Goal: Task Accomplishment & Management: Use online tool/utility

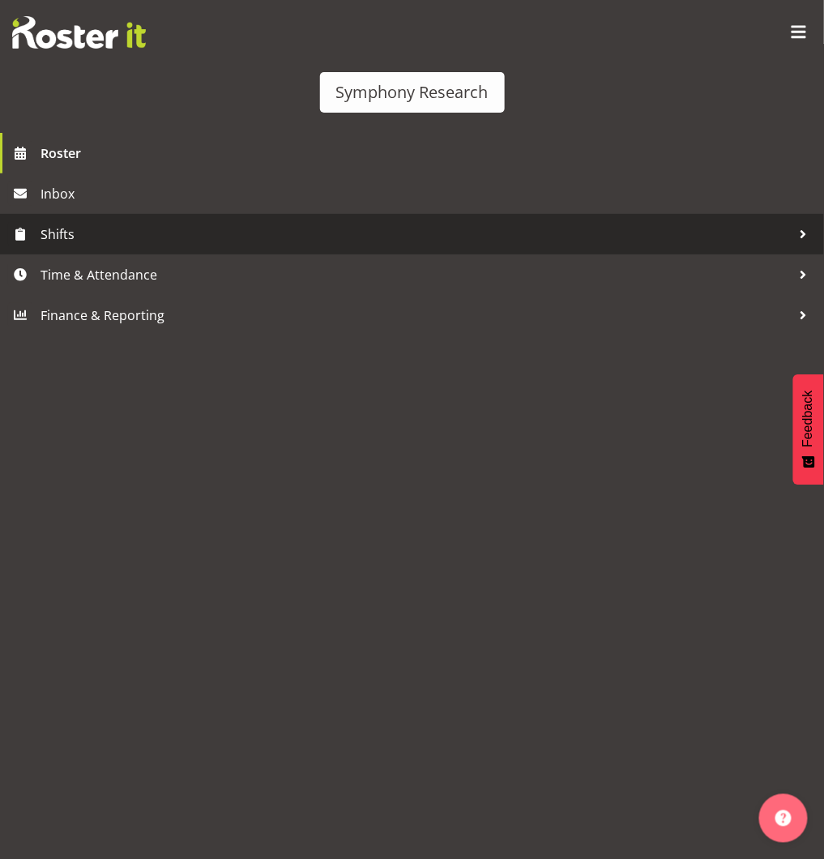
click at [71, 246] on span "Shifts" at bounding box center [415, 234] width 751 height 24
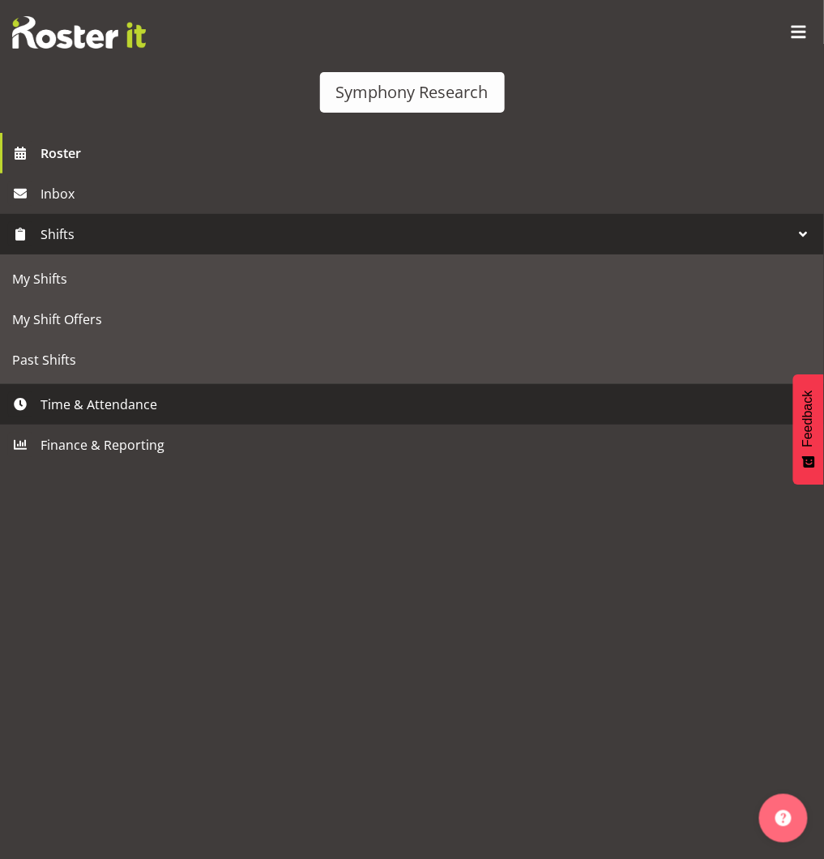
click at [100, 416] on span "Time & Attendance" at bounding box center [415, 404] width 751 height 24
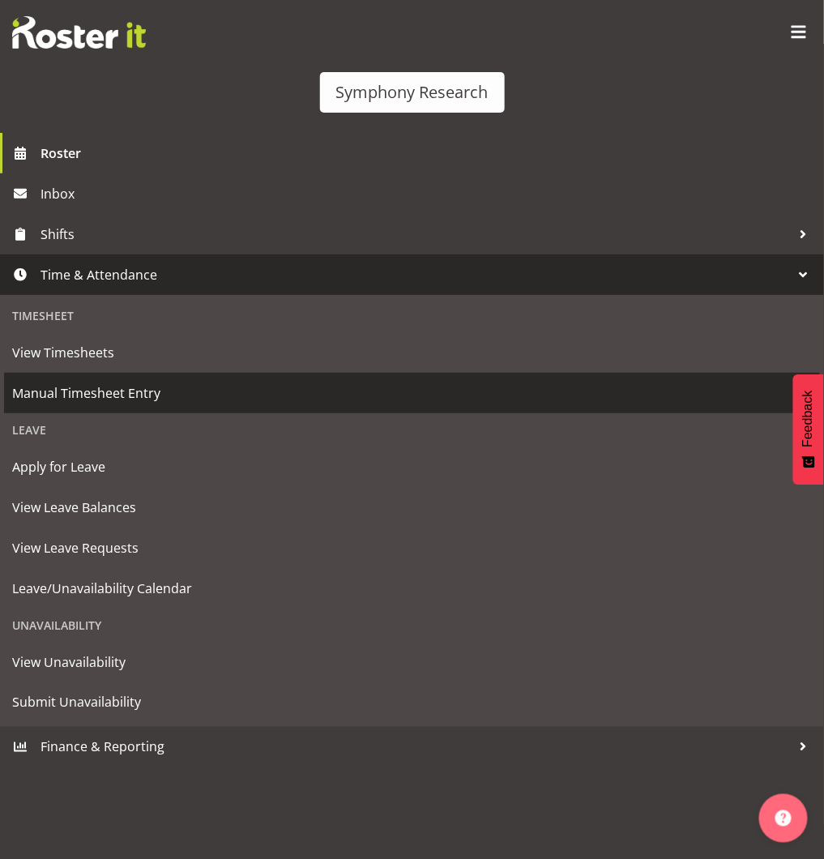
click at [130, 405] on span "Manual Timesheet Entry" at bounding box center [411, 393] width 799 height 24
click at [128, 405] on span "Manual Timesheet Entry" at bounding box center [411, 393] width 799 height 24
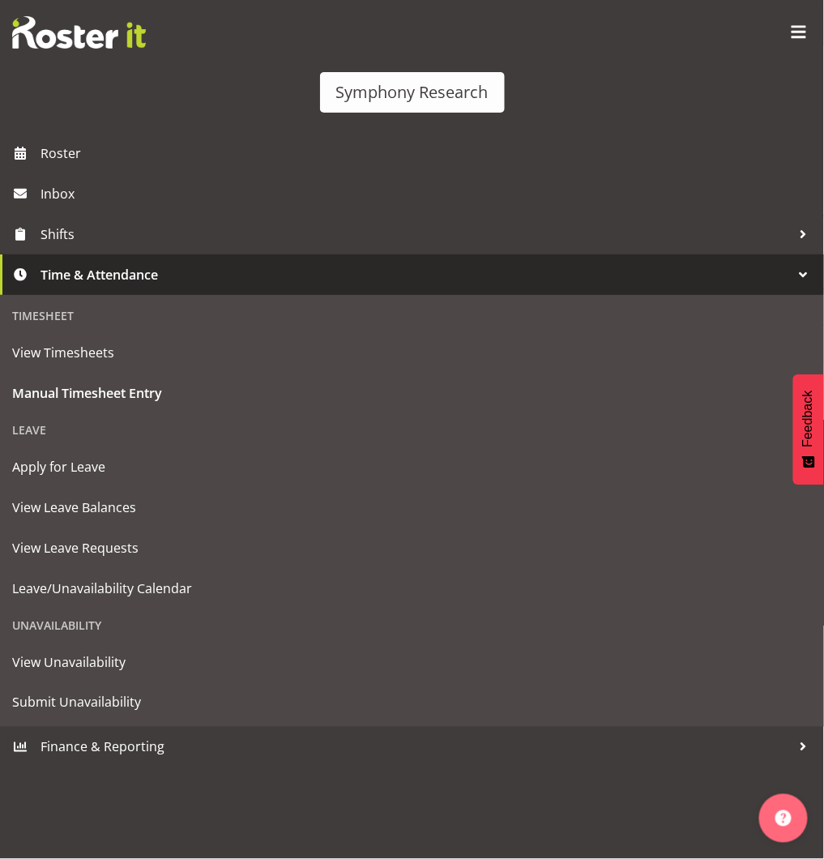
select select "26078"
select select "10730"
select select "47"
select select "2690"
select select "10732"
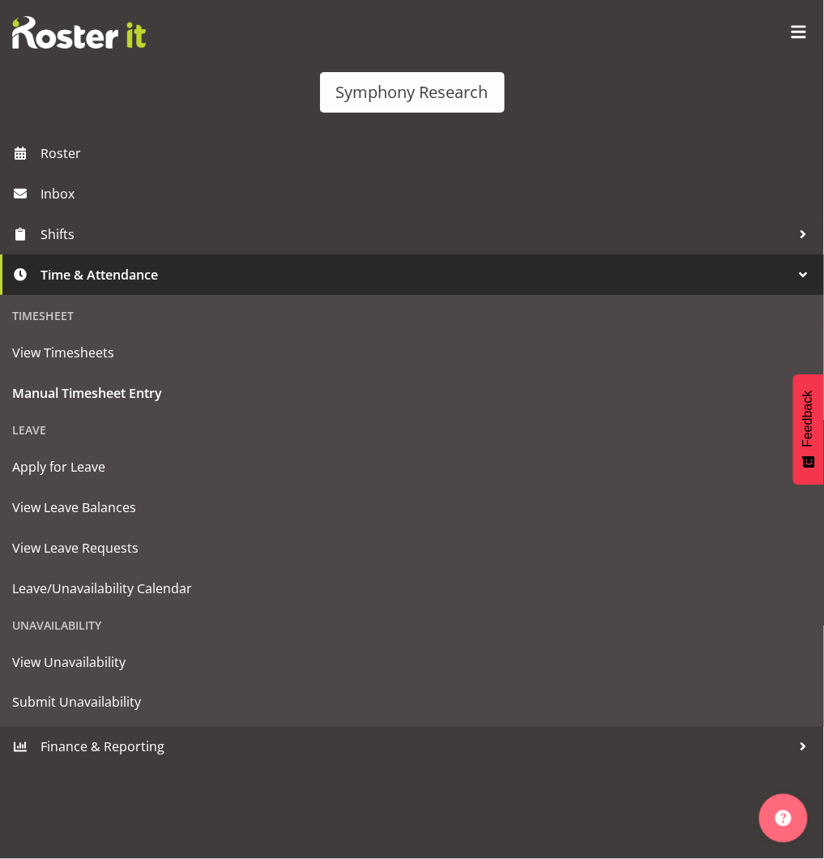
select select "47"
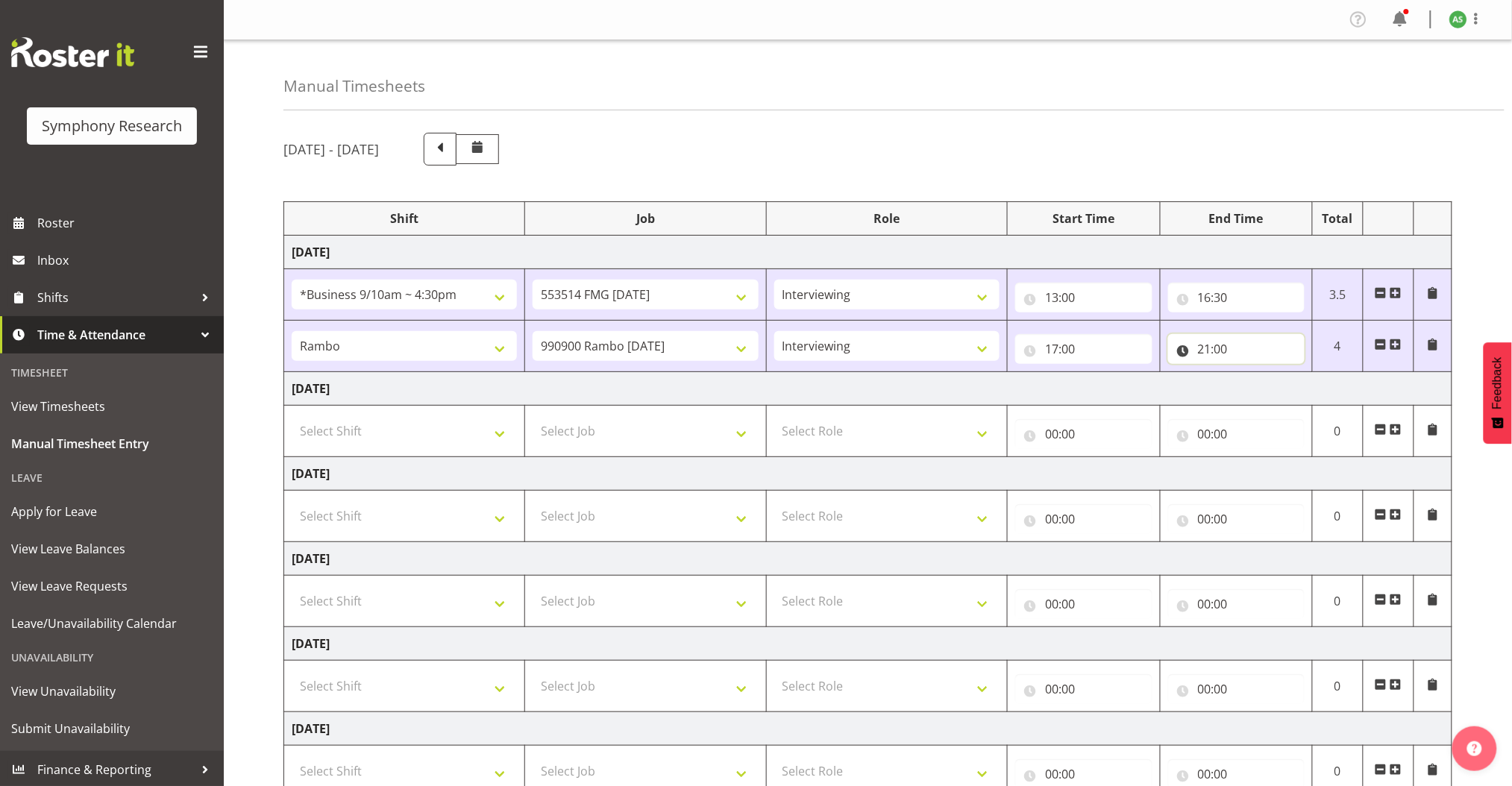
click at [758, 353] on input "21:00" at bounding box center [1236, 349] width 136 height 29
click at [758, 431] on span at bounding box center [1395, 429] width 12 height 12
